Goal: Check status: Check status

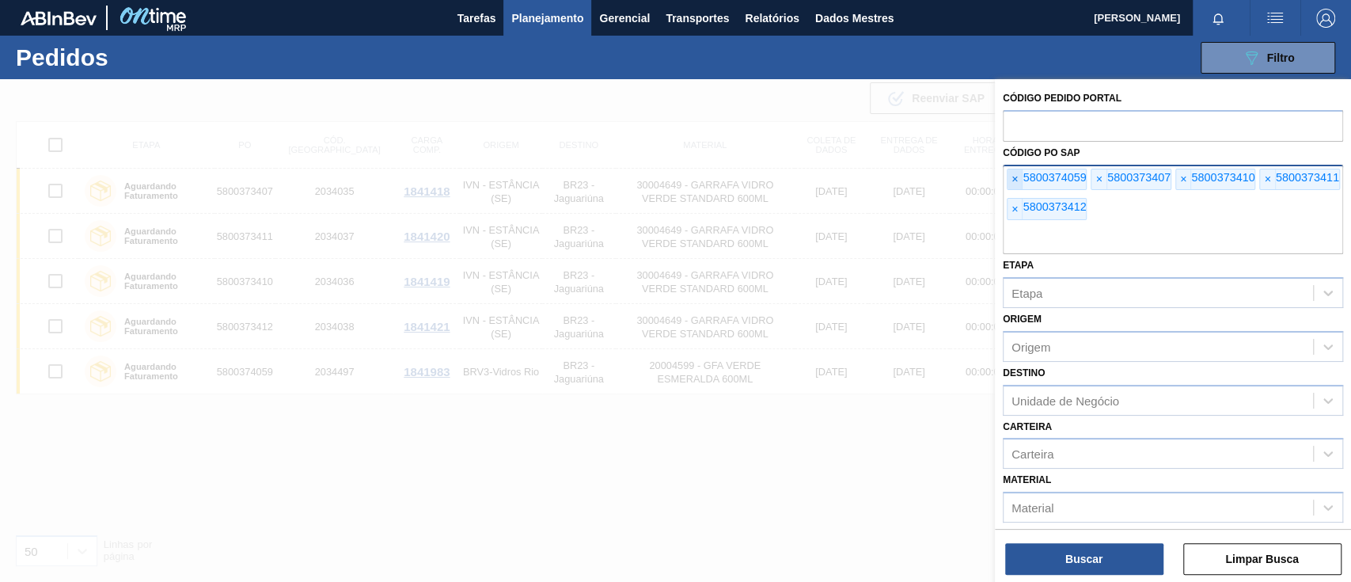
click at [1020, 179] on span "×" at bounding box center [1014, 179] width 15 height 21
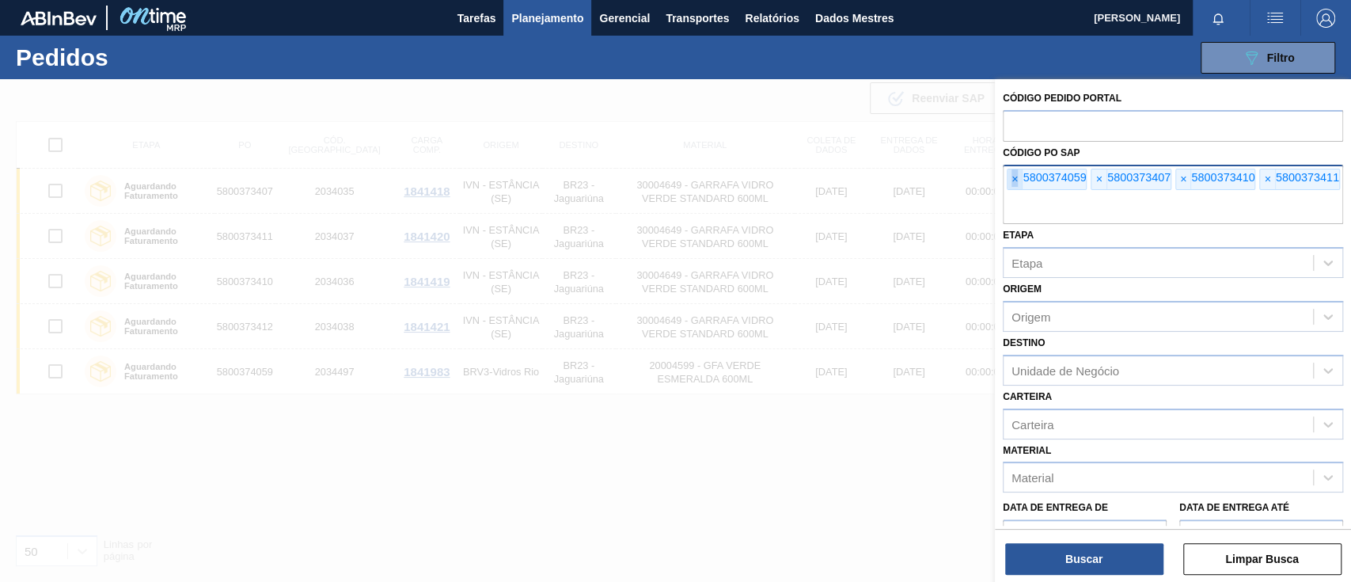
click at [1020, 179] on span "×" at bounding box center [1014, 179] width 15 height 21
click at [1015, 180] on font "×" at bounding box center [1014, 178] width 6 height 13
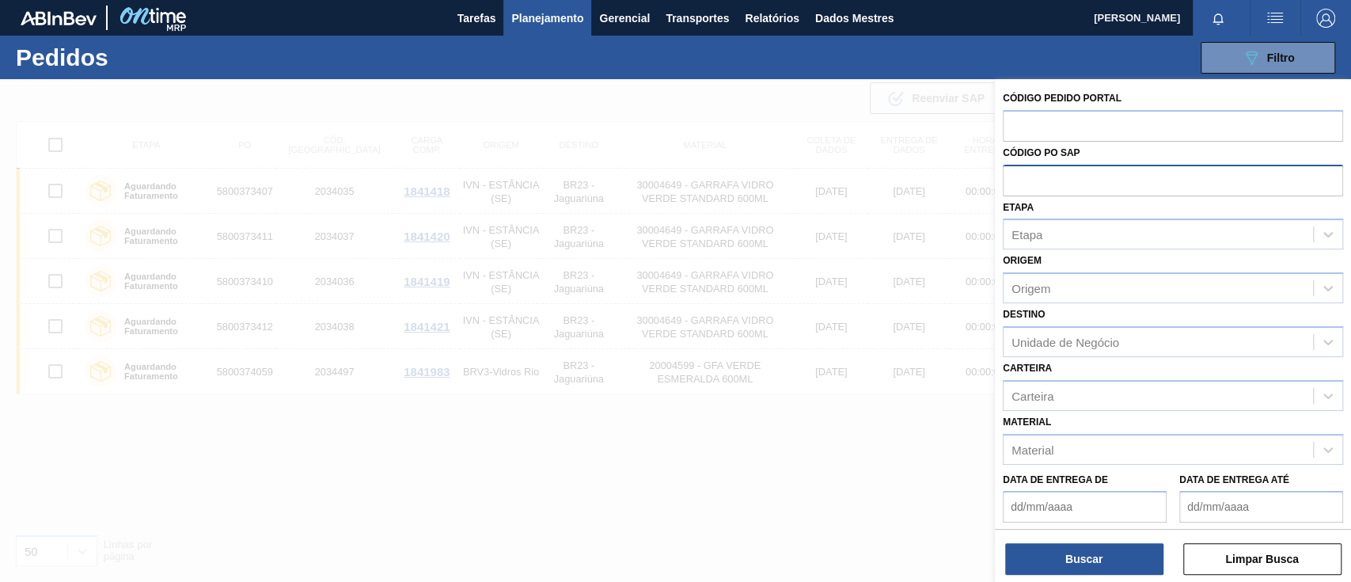
paste input "5800381623"
type input "5800381623"
click at [1120, 548] on button "Buscar" at bounding box center [1084, 559] width 158 height 32
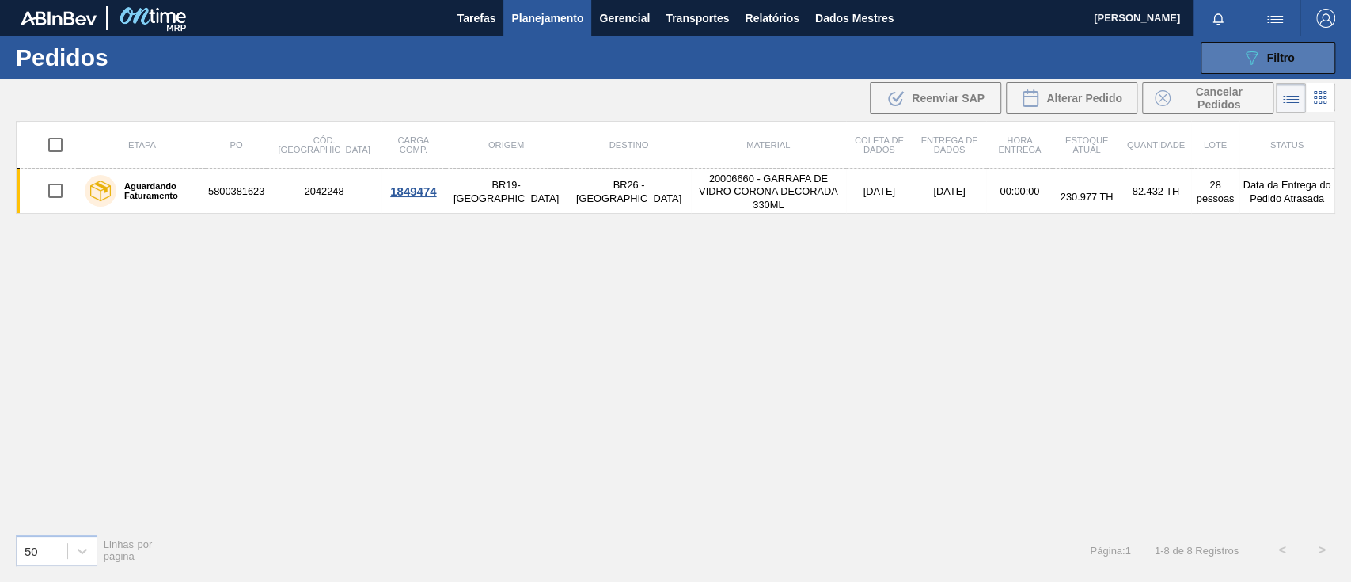
drag, startPoint x: 1265, startPoint y: 44, endPoint x: 1264, endPoint y: 59, distance: 15.1
click at [1265, 43] on button "089F7B8B-B2A5-4AFE-B5C0-19BA573D28AC Filtro" at bounding box center [1267, 58] width 135 height 32
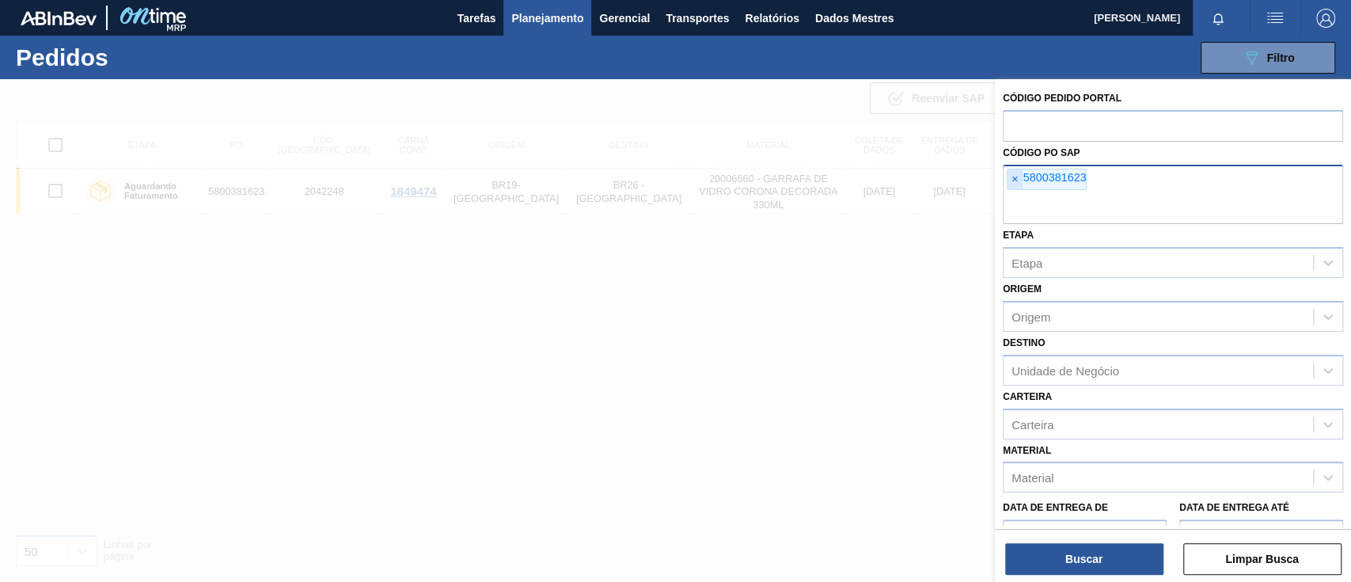
click at [1018, 177] on span "×" at bounding box center [1014, 179] width 15 height 21
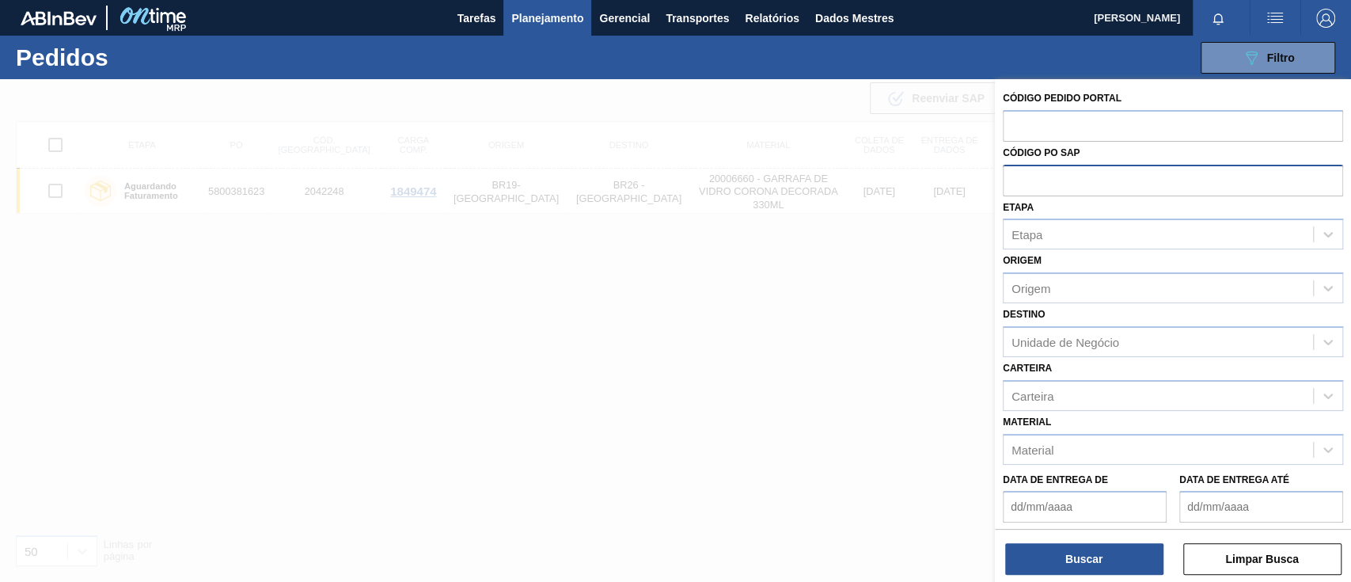
paste input "text"
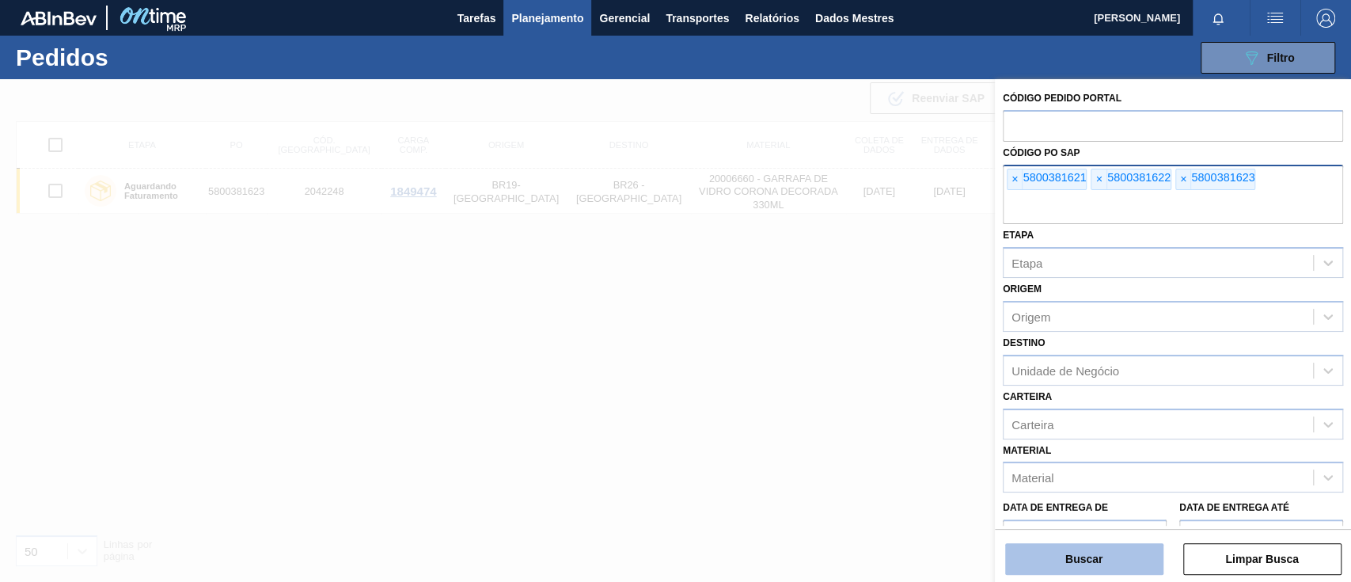
click at [1107, 560] on button "Buscar" at bounding box center [1084, 559] width 158 height 32
